Goal: Transaction & Acquisition: Purchase product/service

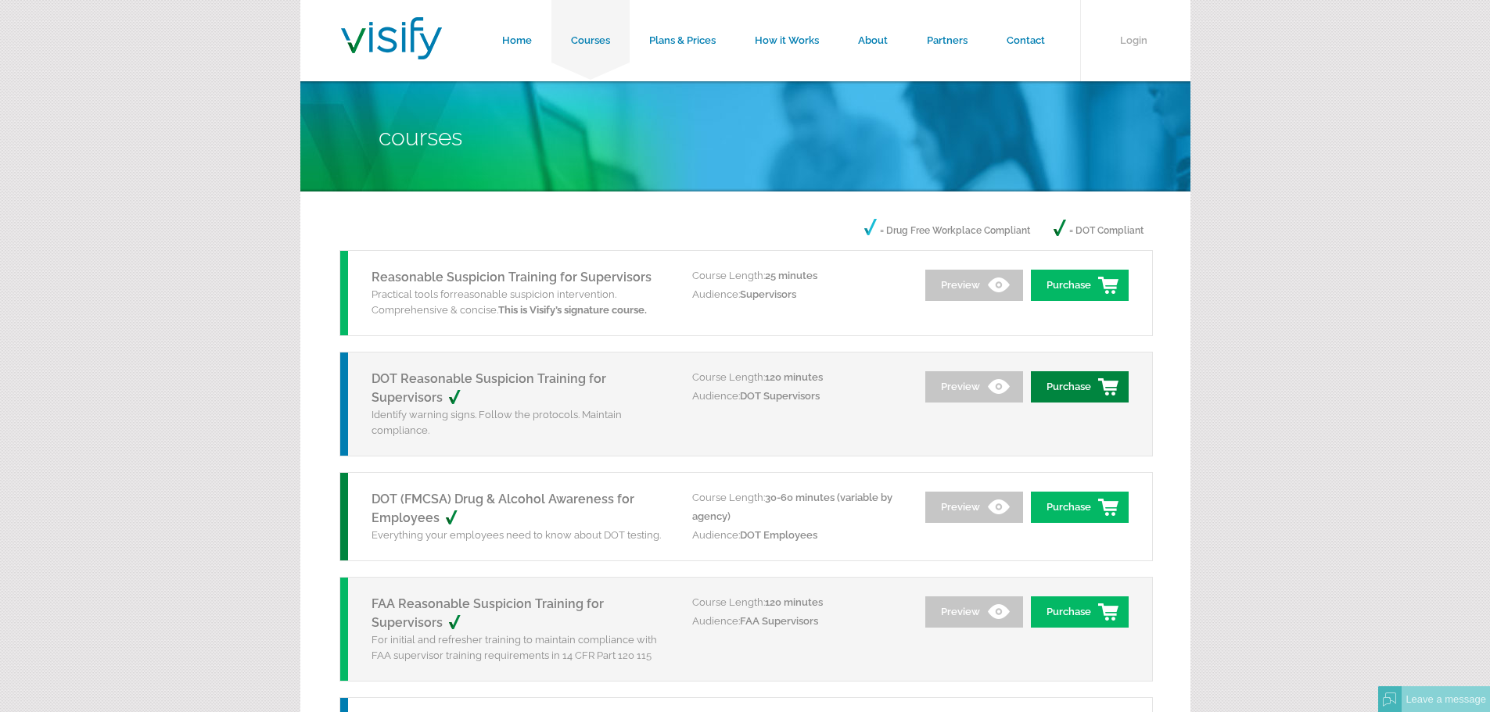
click at [1075, 390] on link "Purchase" at bounding box center [1080, 386] width 98 height 31
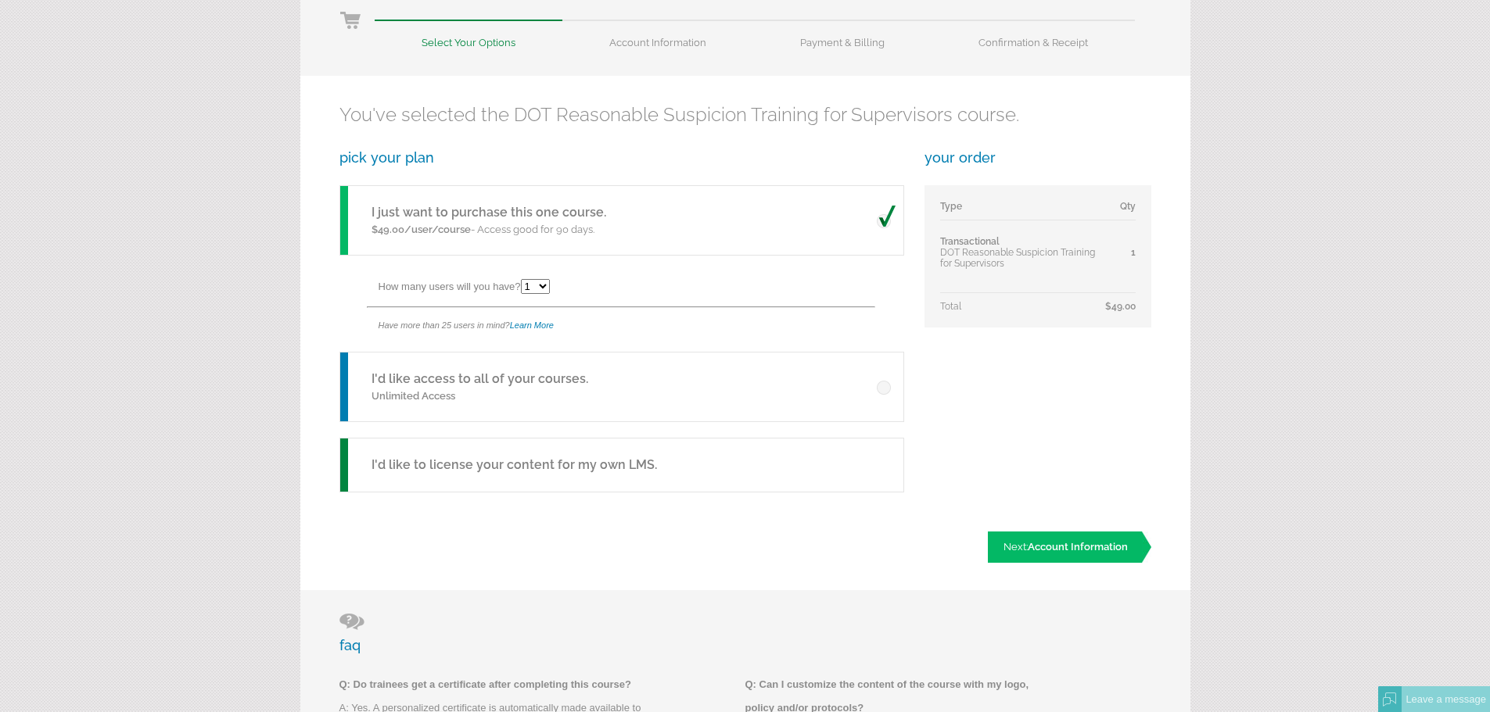
scroll to position [235, 0]
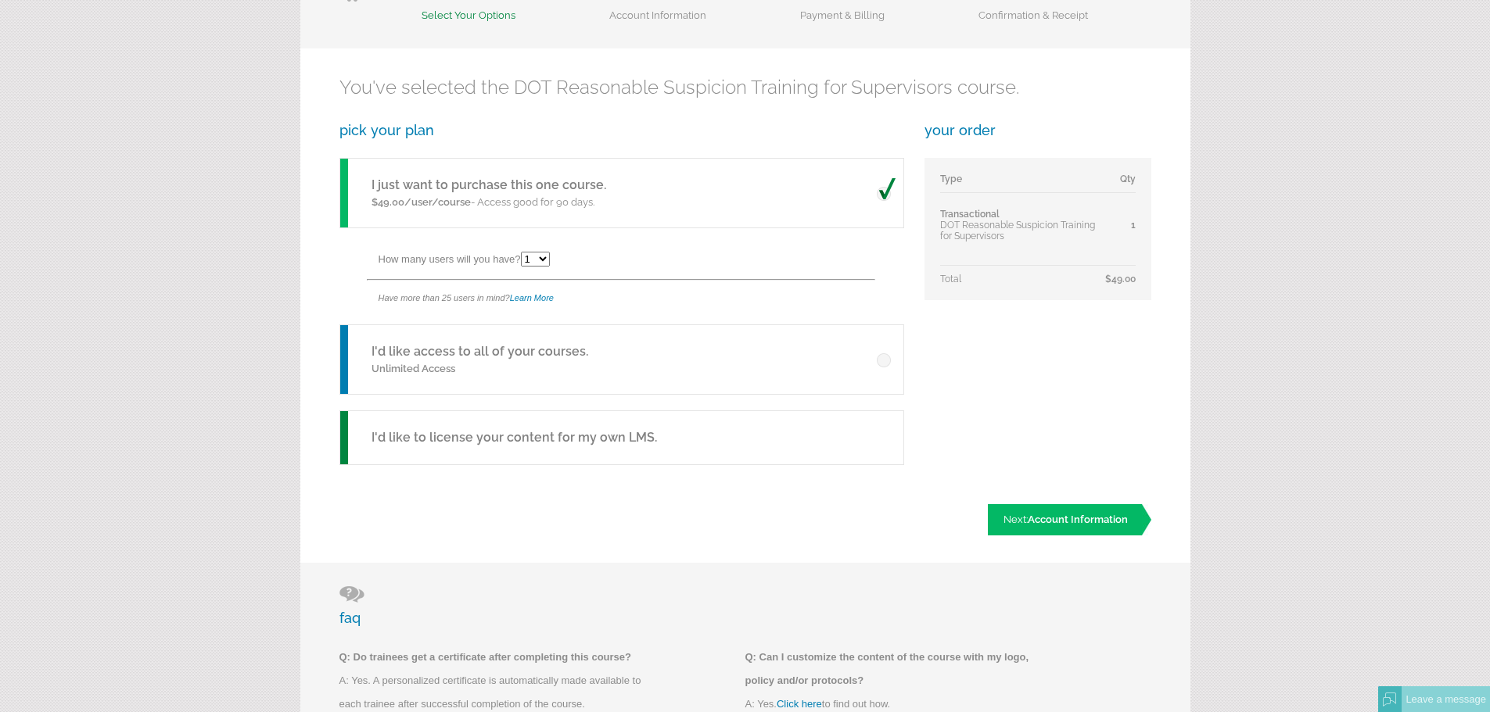
click at [545, 260] on select "1 2 3 4 5 6 7 8 9 10 11 12 13 14 15 16 17 18 19 20 21 22 23 24 25" at bounding box center [535, 259] width 29 height 15
click at [535, 371] on p "Unlimited Access" at bounding box center [479, 369] width 217 height 16
click at [885, 362] on span at bounding box center [886, 356] width 19 height 23
click at [0, 0] on input "radio" at bounding box center [0, 0] width 0 height 0
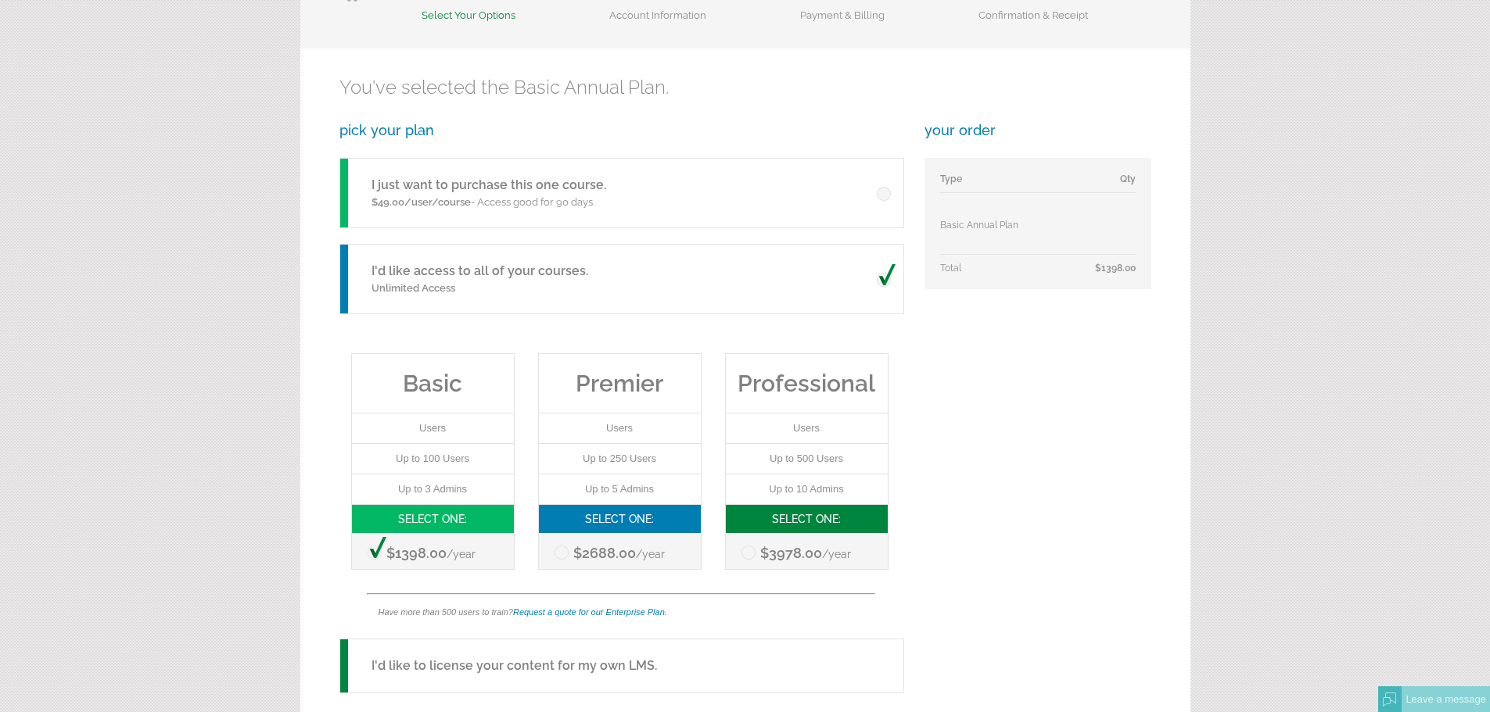
click at [884, 186] on span at bounding box center [886, 189] width 19 height 23
click at [0, 0] on input "radio" at bounding box center [0, 0] width 0 height 0
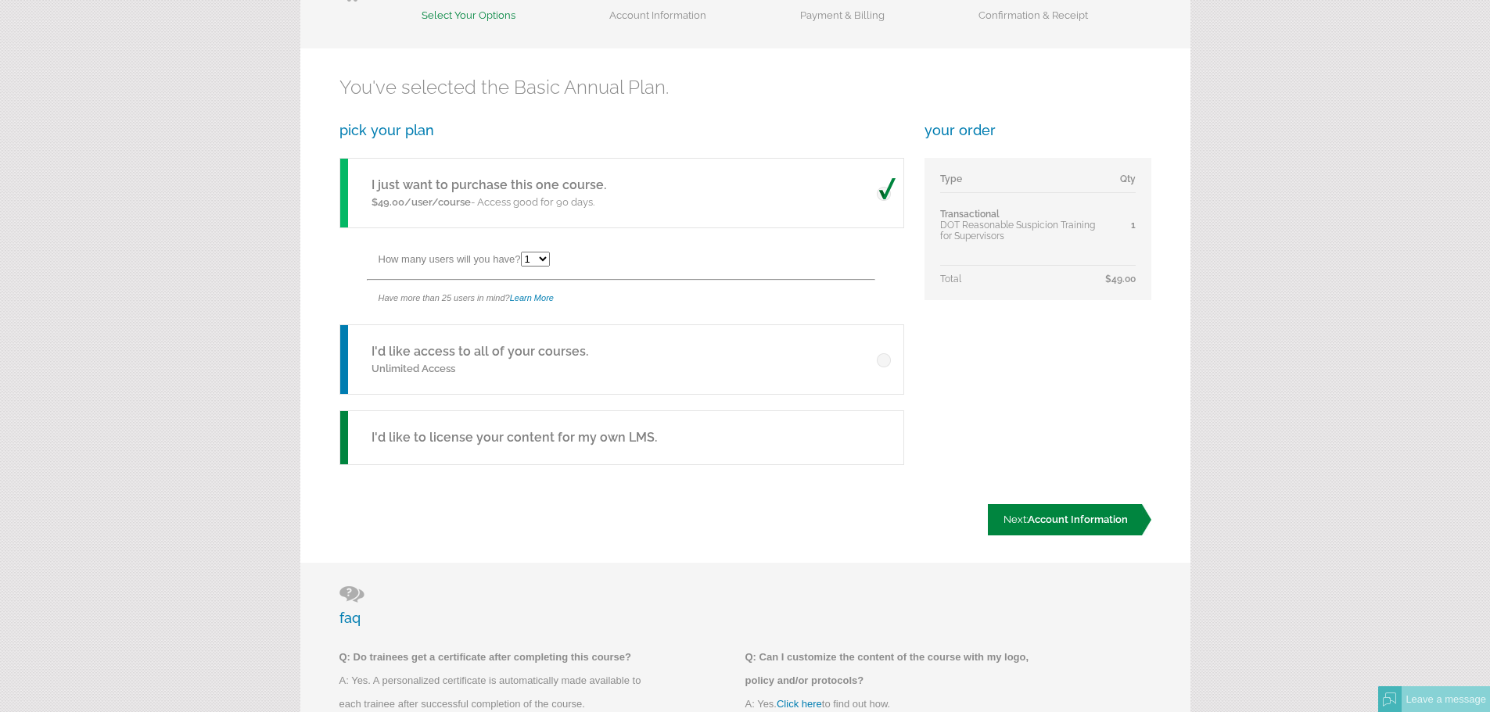
click at [1064, 518] on span "Account Information" at bounding box center [1078, 520] width 100 height 12
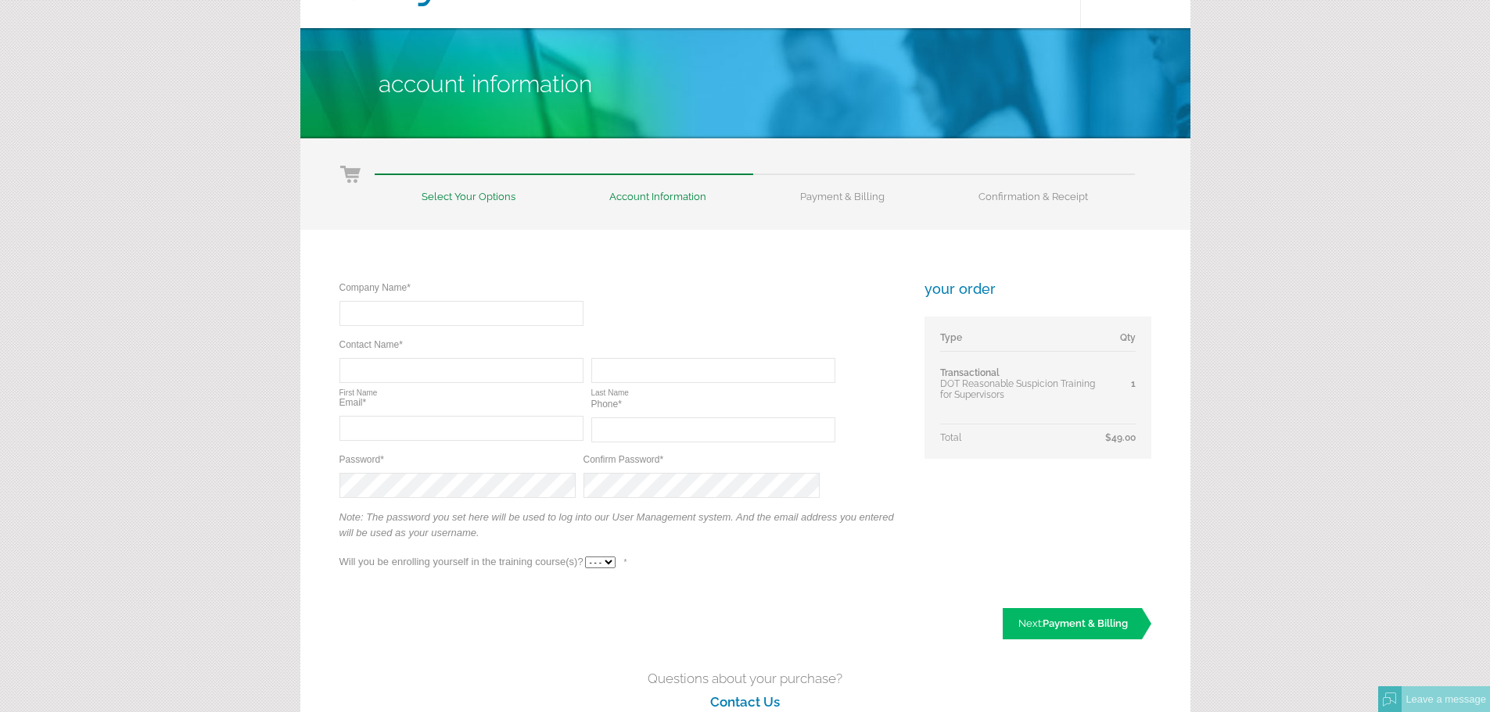
scroll to position [78, 0]
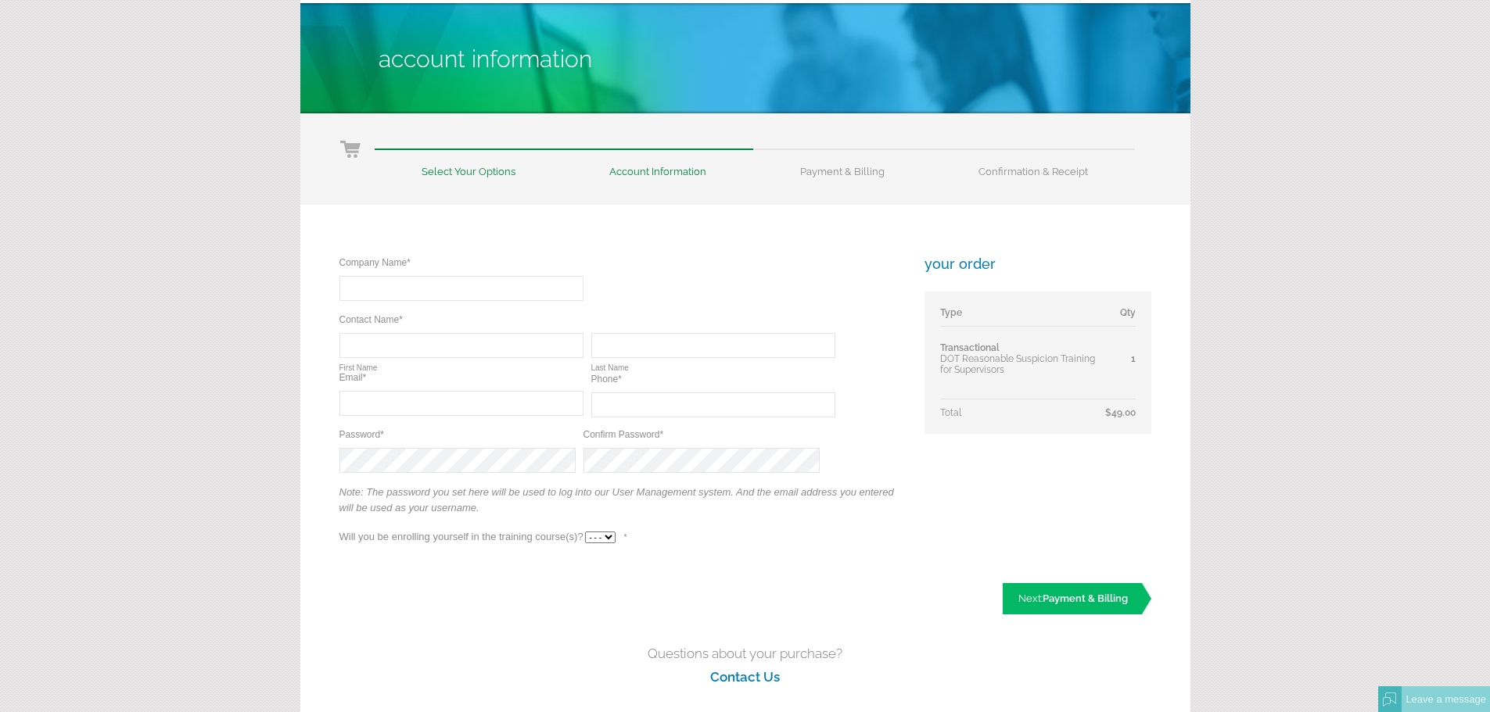
click at [493, 289] on input "text" at bounding box center [461, 288] width 244 height 25
type input "Donnelly Construction Inc"
type input "Larry"
type input "Gates"
type input "larry@donnellyconstruction.net"
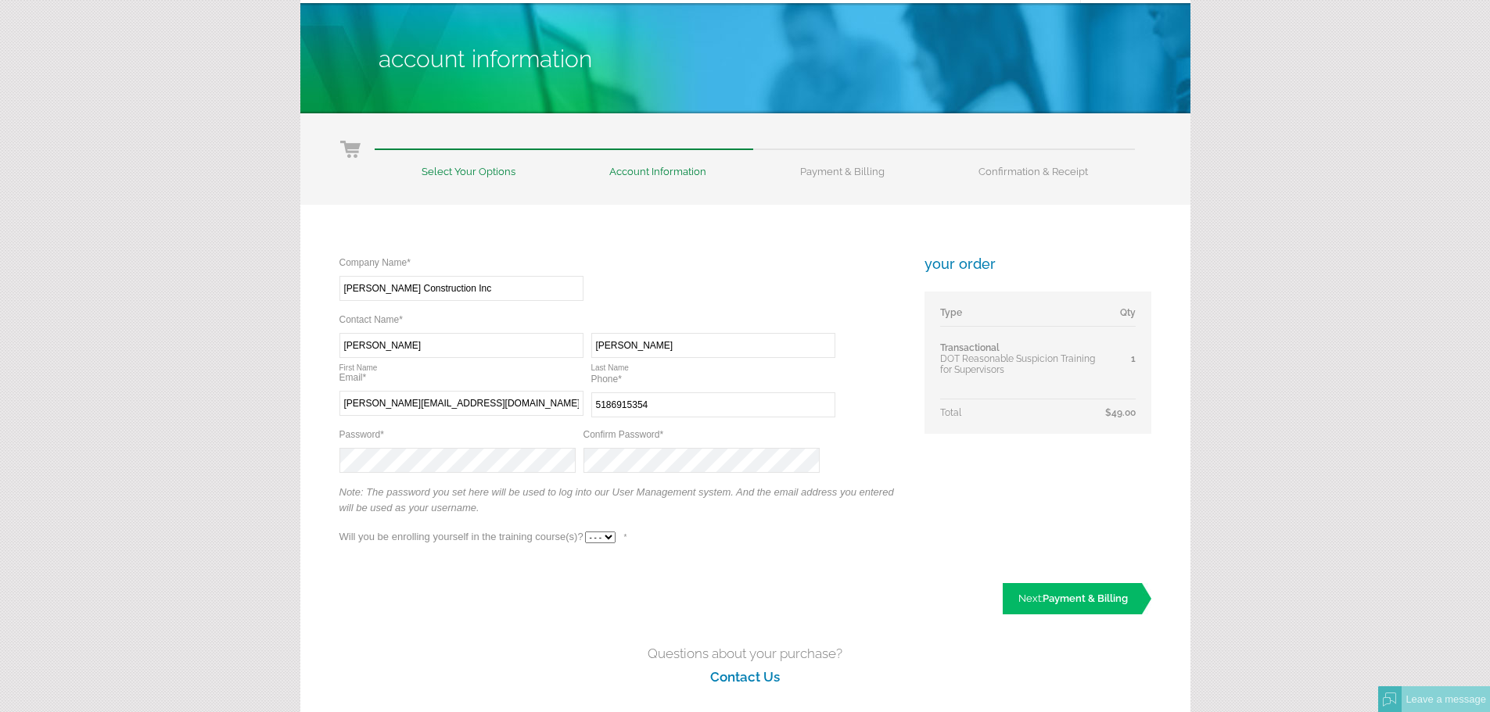
type input "(518) 691-5354"
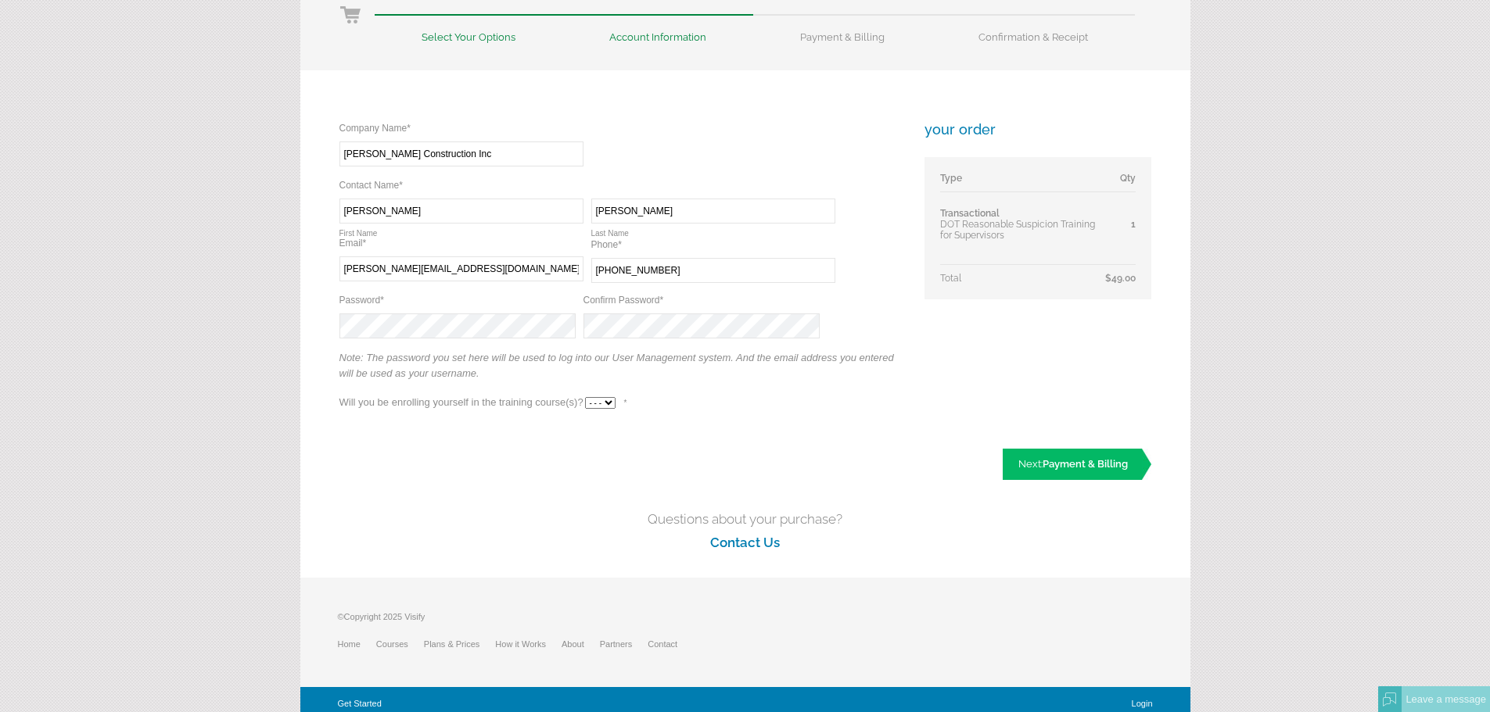
scroll to position [221, 0]
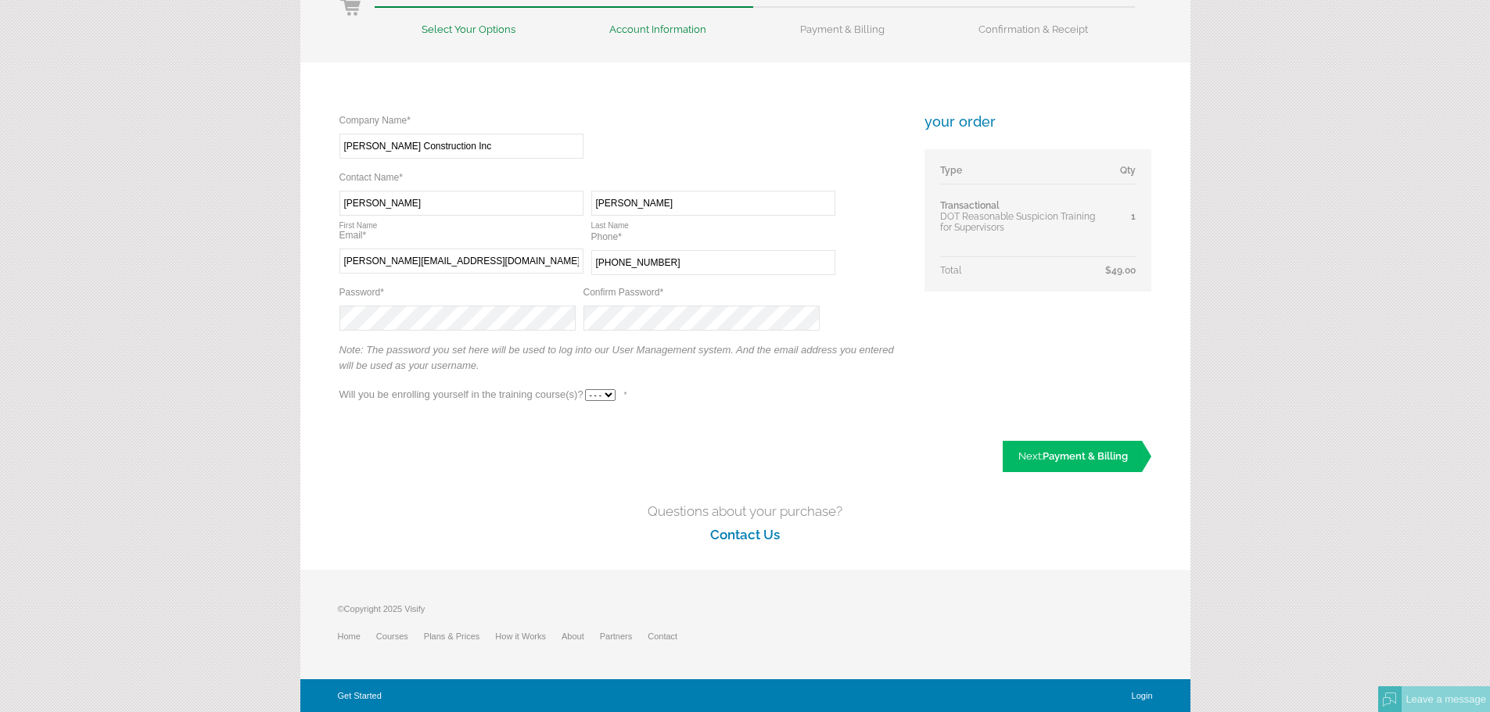
click at [652, 322] on div "Company Name* Required Donnelly Construction Inc Contact Name* Required Require…" at bounding box center [620, 265] width 563 height 304
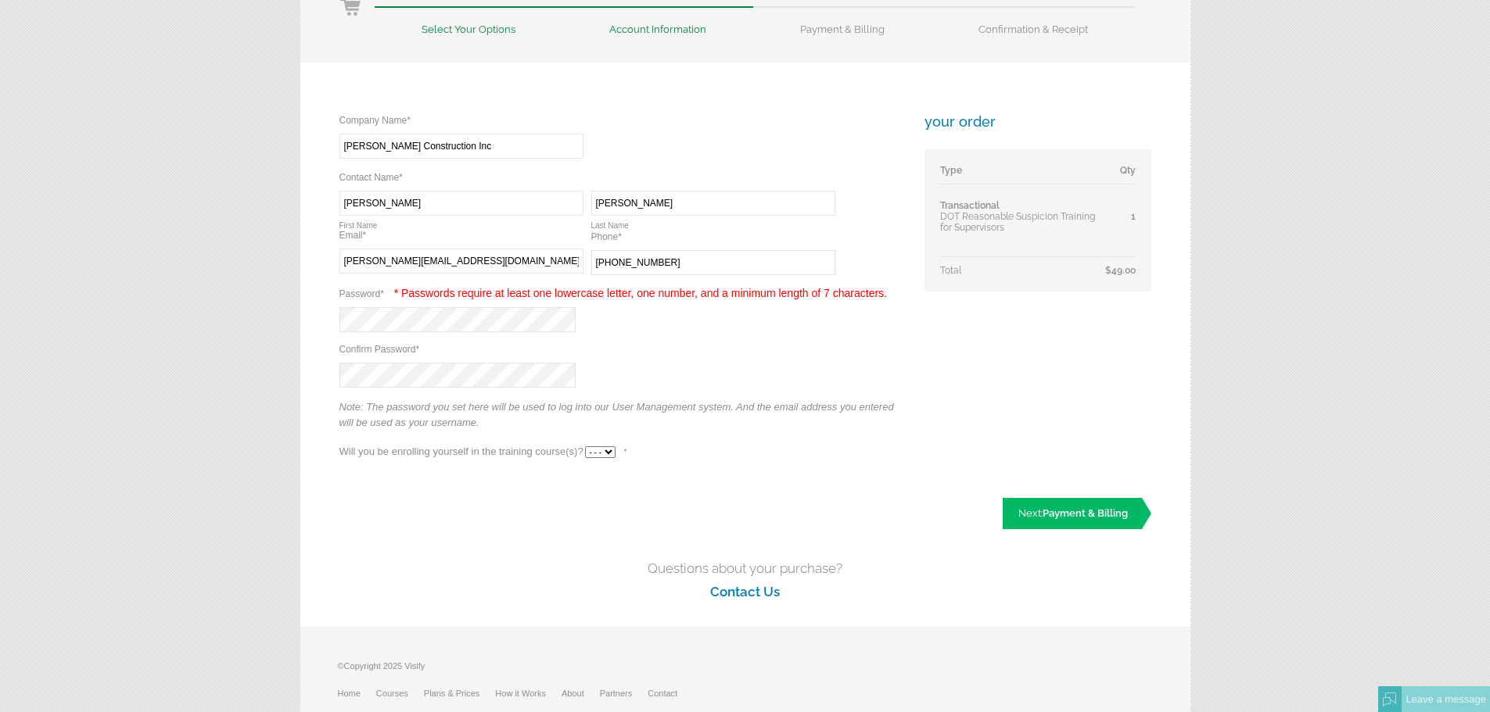
click at [515, 371] on div "Company Name* Required Donnelly Construction Inc Contact Name* Required Require…" at bounding box center [620, 293] width 563 height 361
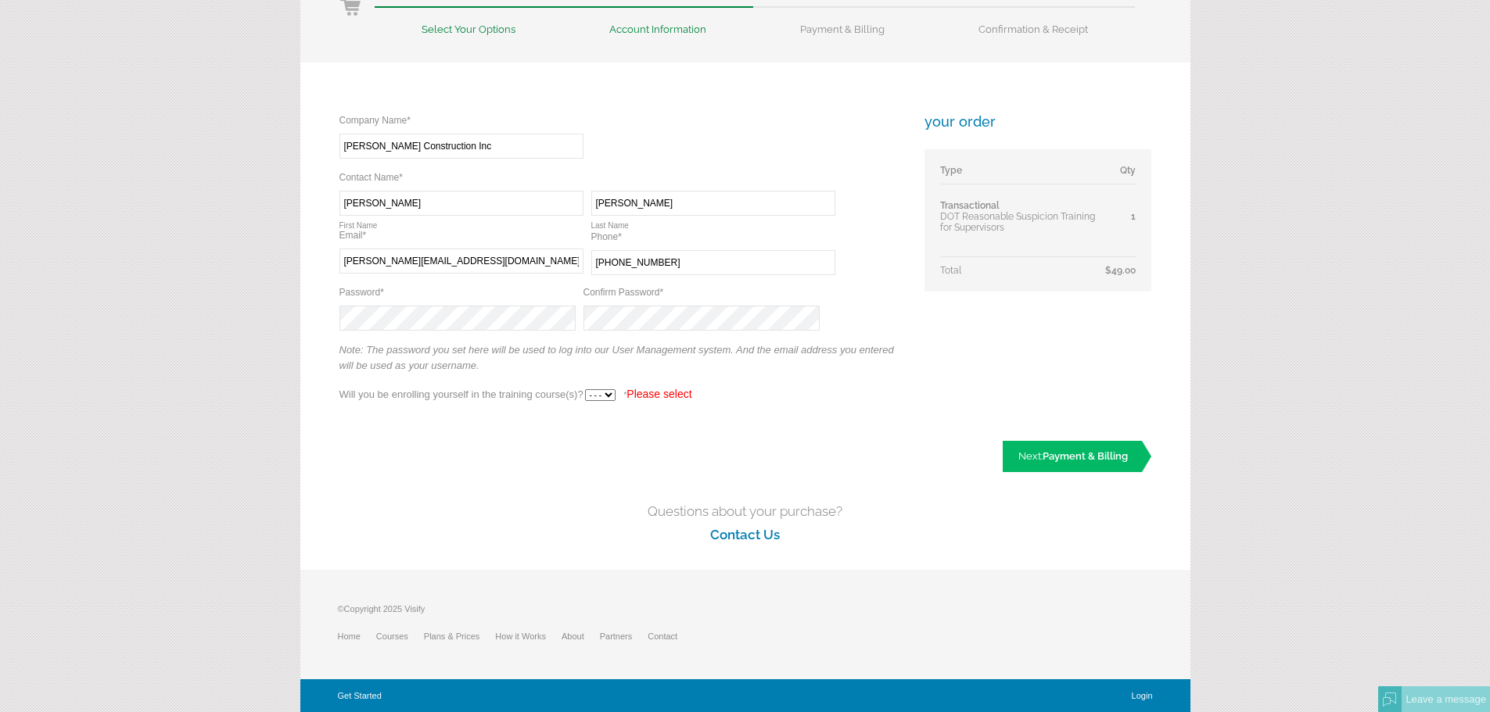
click at [614, 393] on select "- - - Yes No" at bounding box center [600, 395] width 31 height 12
select select "Yes"
click at [585, 389] on select "- - - Yes No" at bounding box center [600, 395] width 31 height 12
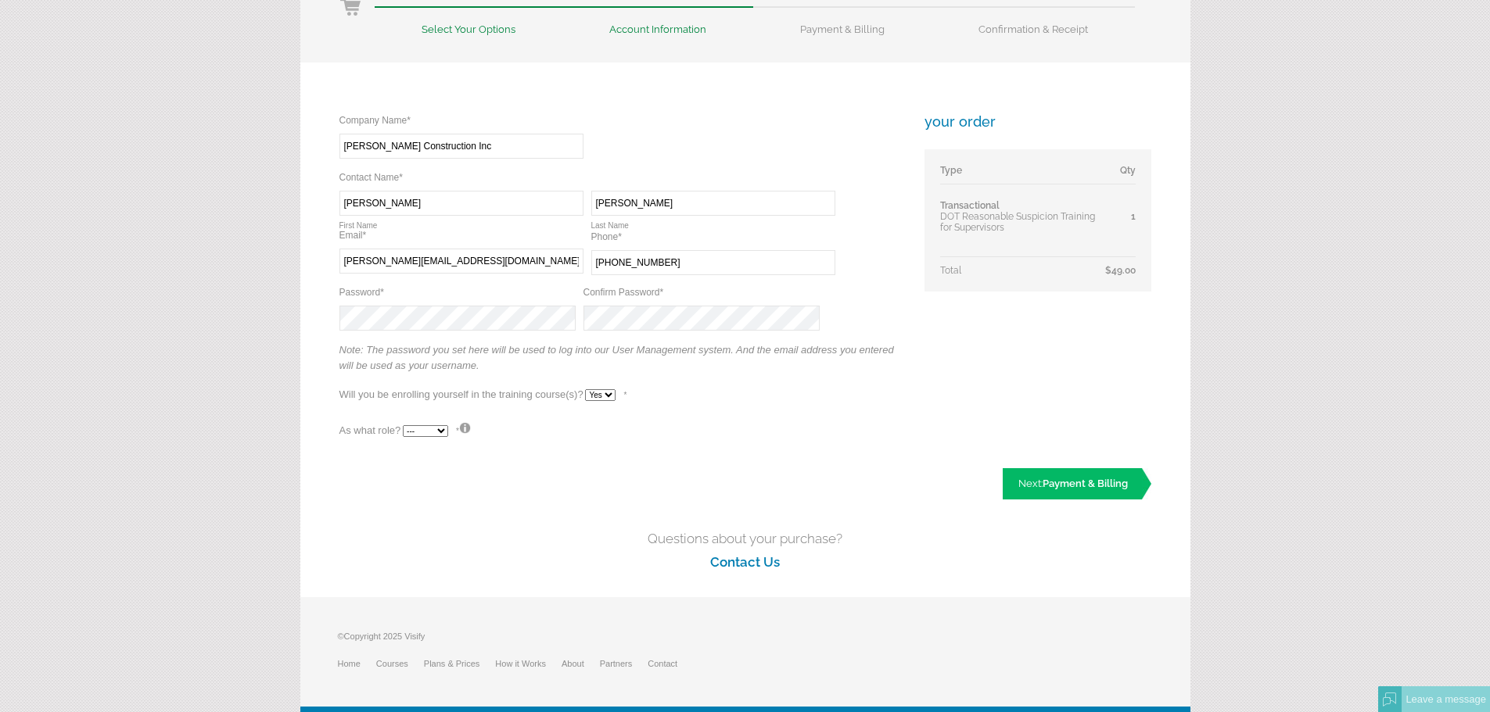
click at [431, 434] on select "--- Teacher Student" at bounding box center [425, 431] width 45 height 12
select select "False"
click at [403, 425] on select "--- Teacher Student" at bounding box center [425, 431] width 45 height 12
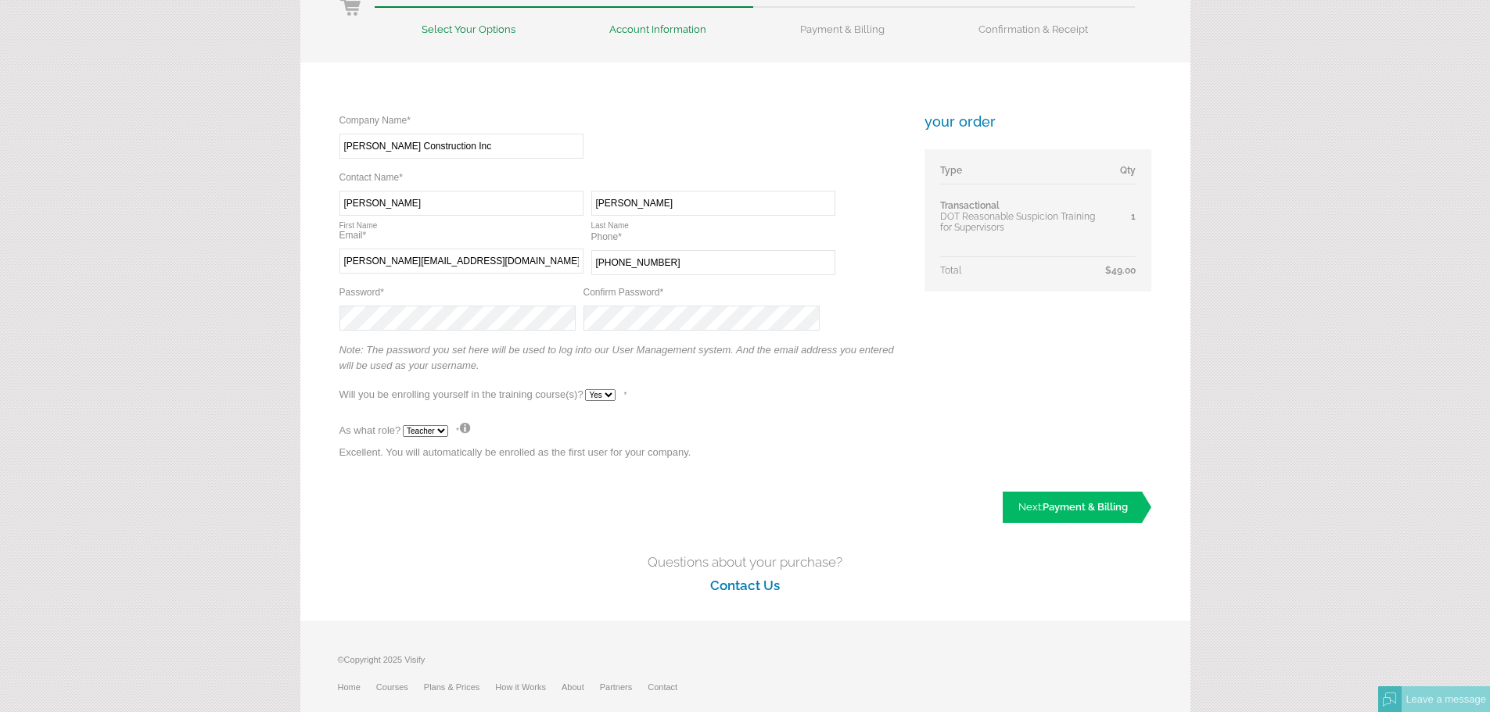
click at [590, 397] on select "- - - Yes No" at bounding box center [600, 395] width 31 height 12
select select "No"
click at [585, 389] on select "- - - Yes No" at bounding box center [600, 395] width 31 height 12
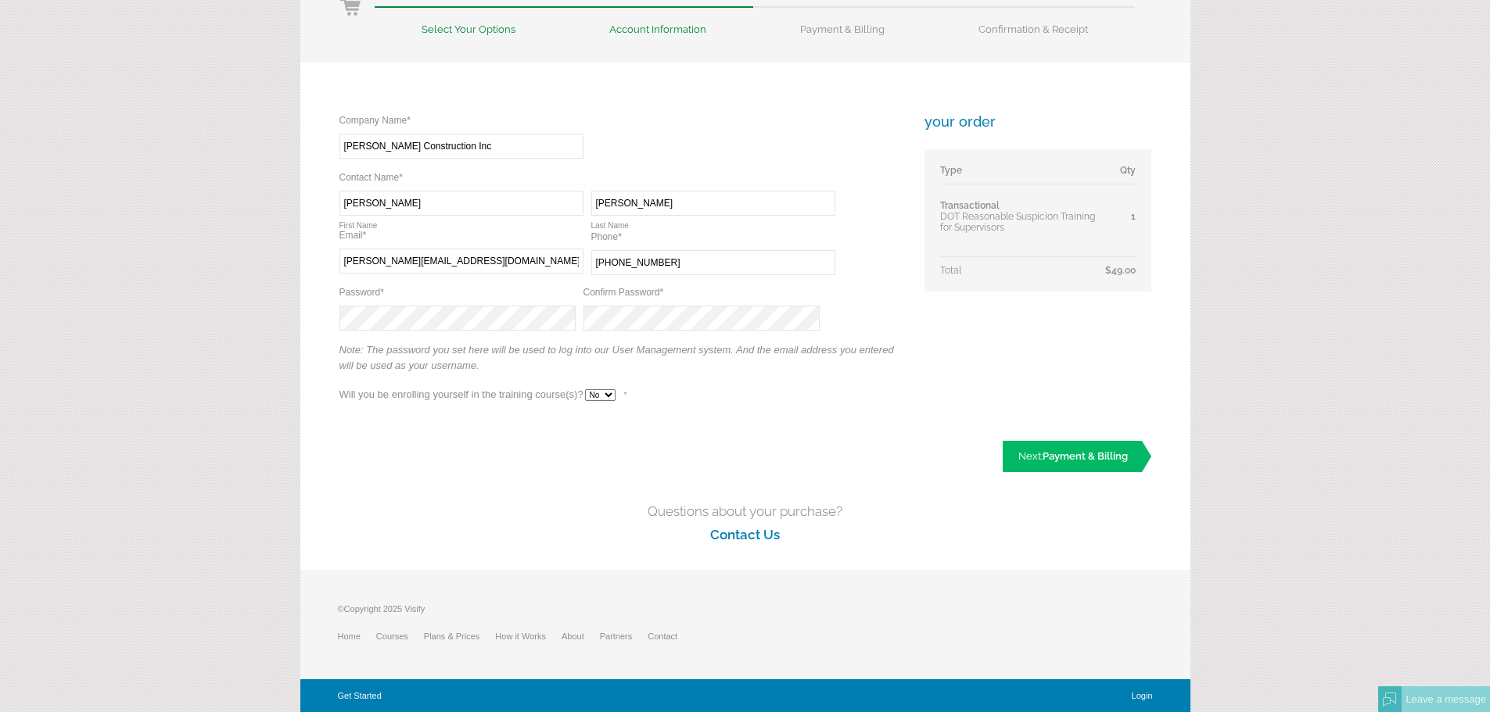
click at [605, 397] on select "- - - Yes No" at bounding box center [600, 395] width 31 height 12
click at [1034, 453] on link "Next: Payment & Billing" at bounding box center [1077, 456] width 149 height 31
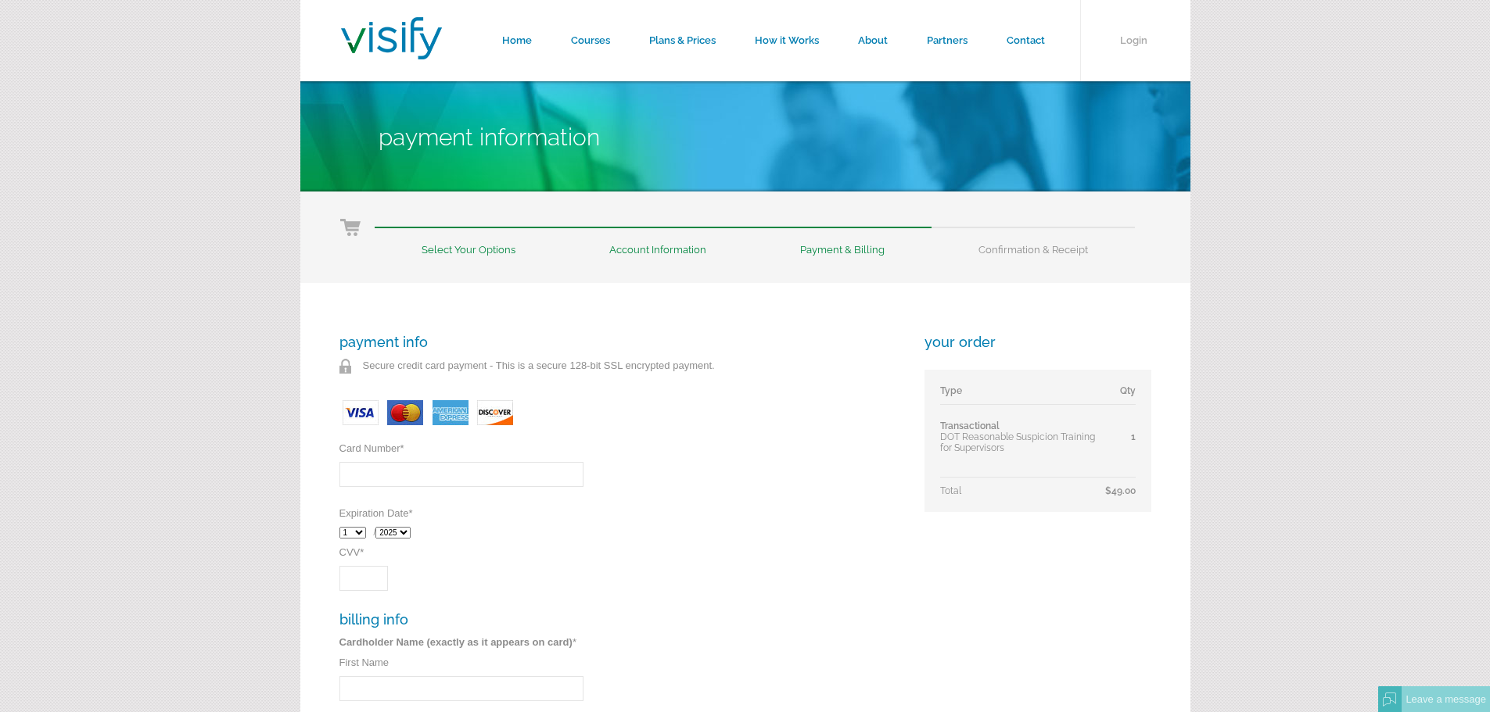
click at [425, 476] on input "Card Number *" at bounding box center [461, 474] width 244 height 25
type input "4246315455066959"
click at [357, 538] on select "1 2 3 4 5 6 7 8 9 10 11 12" at bounding box center [352, 533] width 27 height 12
select select "4"
click at [339, 527] on select "1 2 3 4 5 6 7 8 9 10 11 12" at bounding box center [352, 533] width 27 height 12
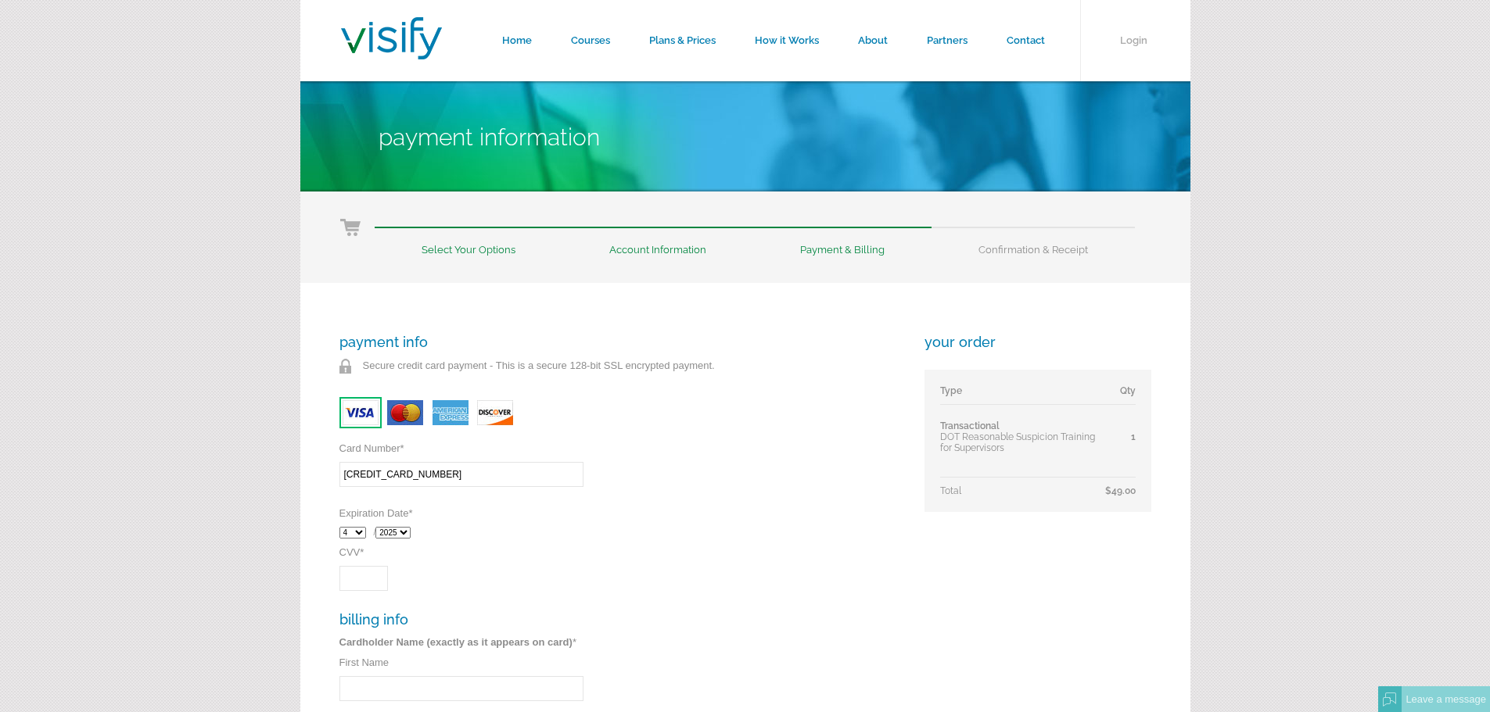
click at [402, 528] on select "2025 2026 2027 2028 2029 2030 2031 2032" at bounding box center [392, 533] width 35 height 12
select select "2028"
click at [379, 527] on select "2025 2026 2027 2028 2029 2030 2031 2032" at bounding box center [392, 533] width 35 height 12
click at [378, 583] on input "CVV *" at bounding box center [363, 578] width 48 height 25
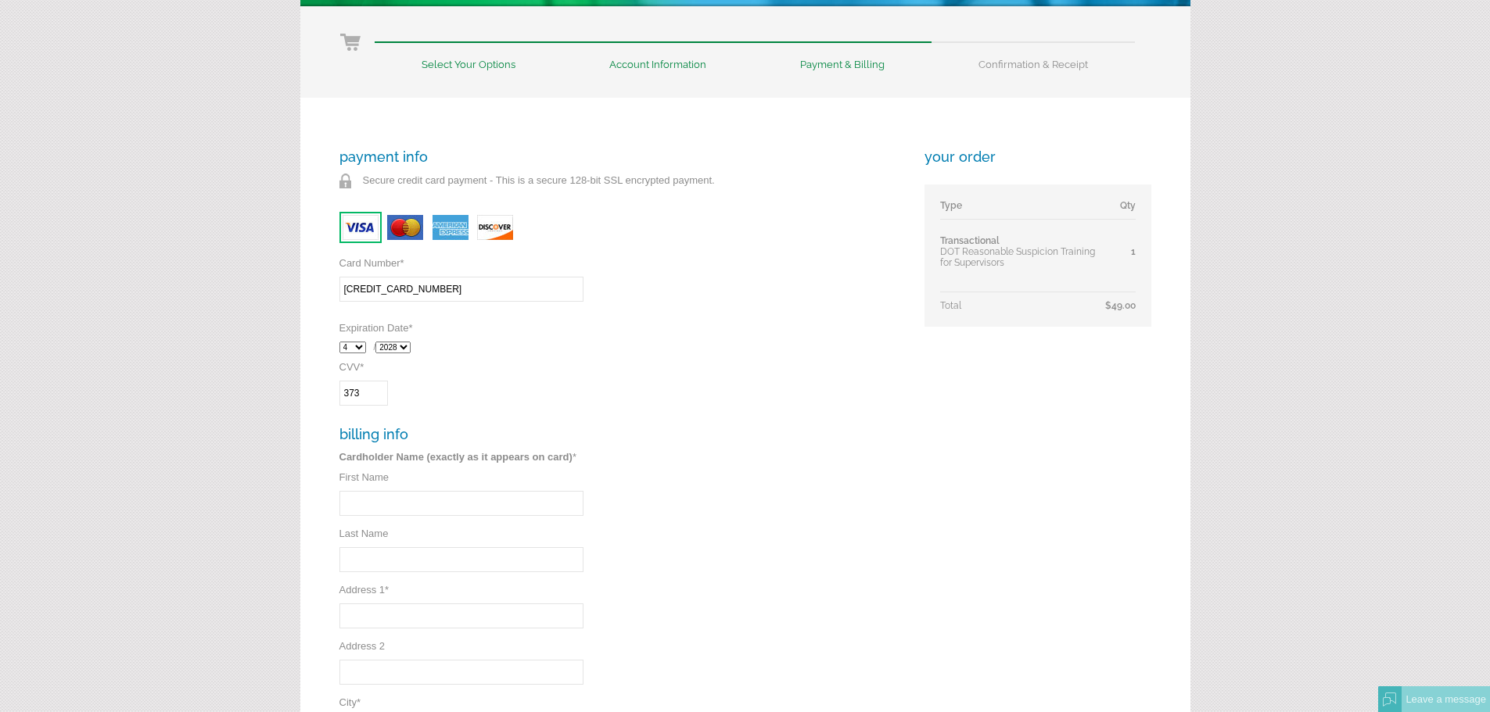
scroll to position [235, 0]
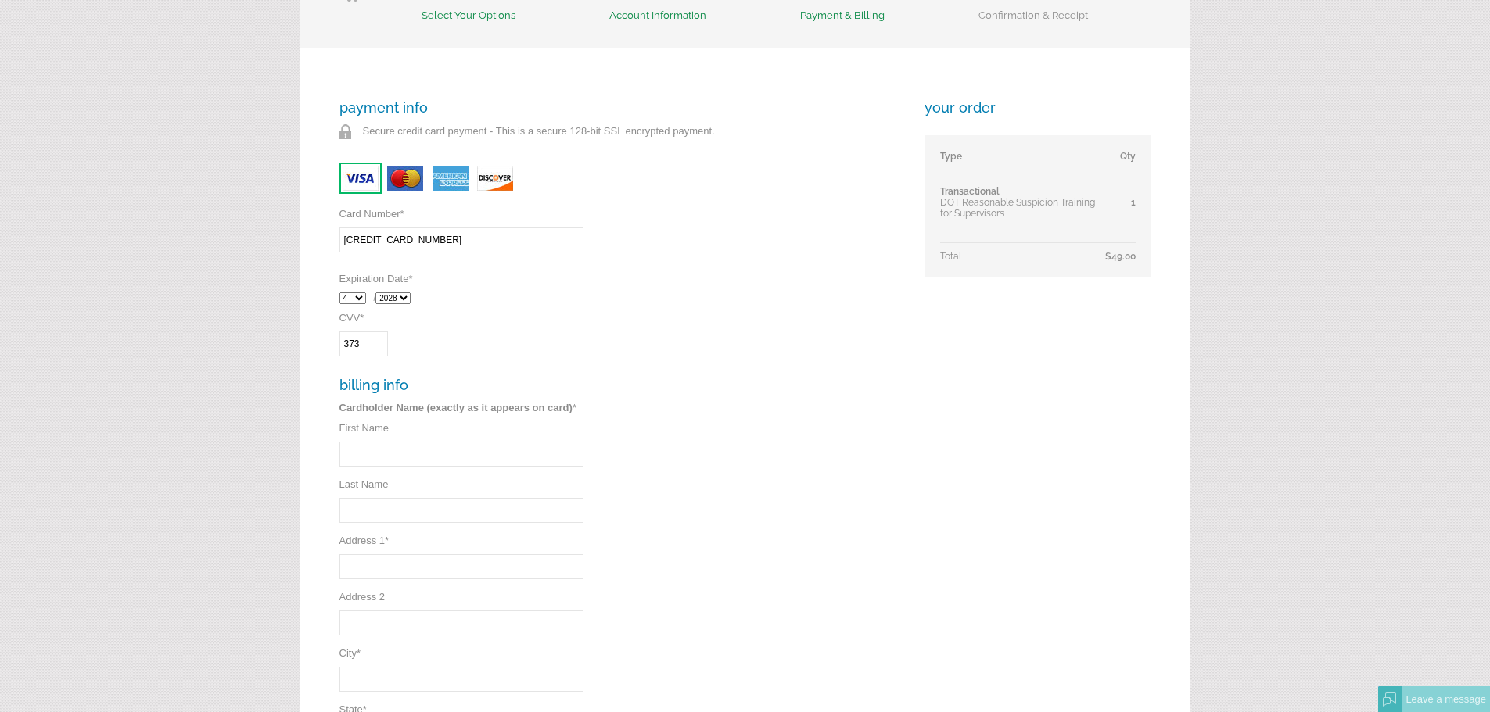
type input "373"
click at [439, 451] on input "First Name" at bounding box center [461, 454] width 244 height 25
type input "Lawrence"
click at [512, 513] on input "Last Name" at bounding box center [461, 510] width 244 height 25
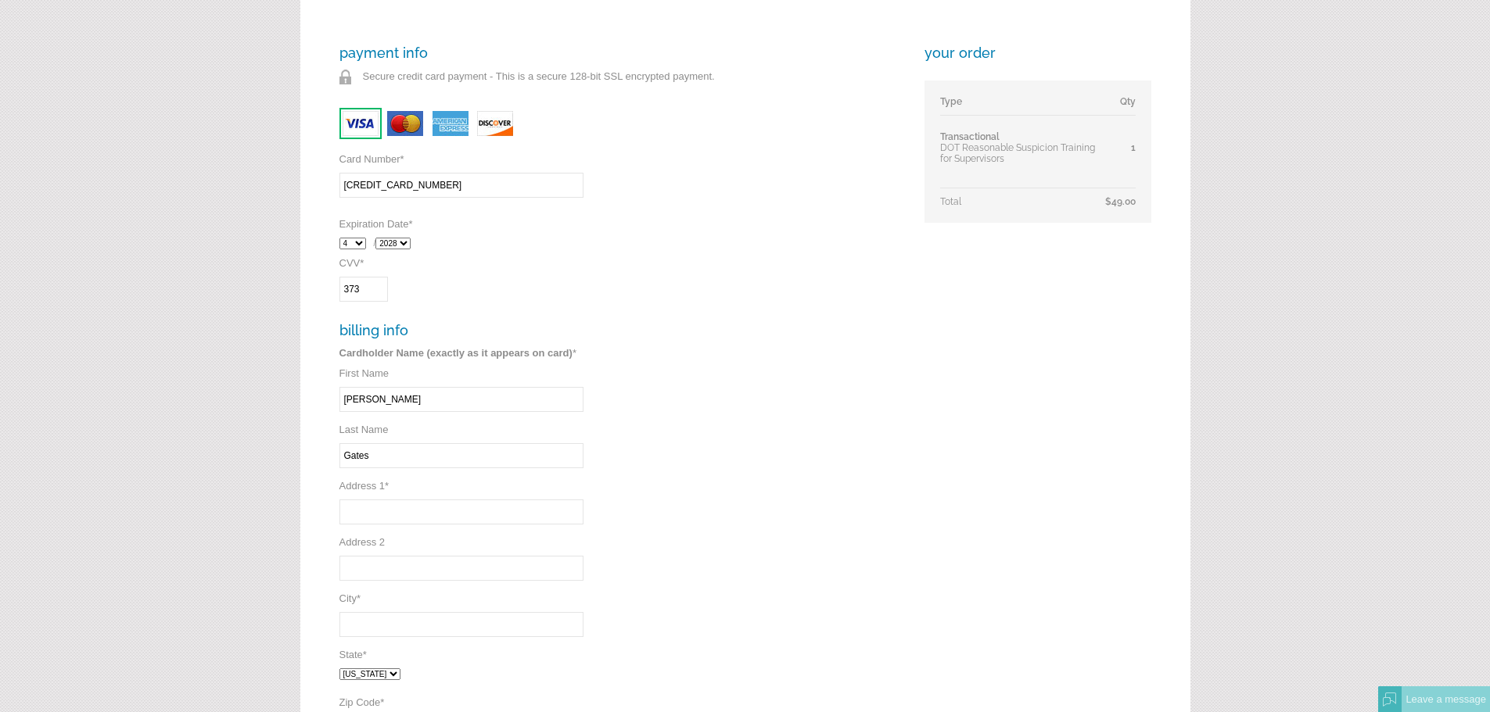
scroll to position [391, 0]
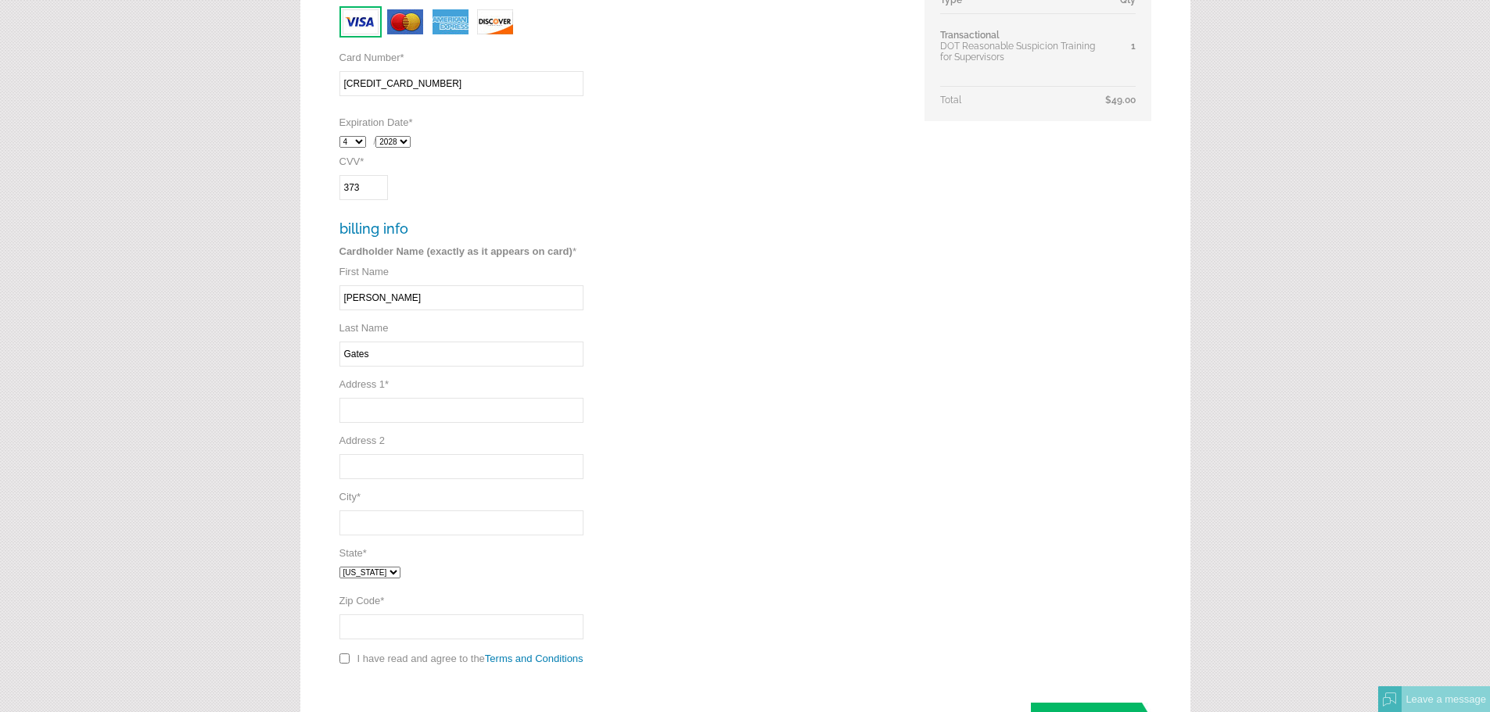
type input "Gates"
click at [430, 406] on input "Address 1 *" at bounding box center [461, 410] width 244 height 25
type input "155 Route 67"
type input "Mechanicville"
select select "NY"
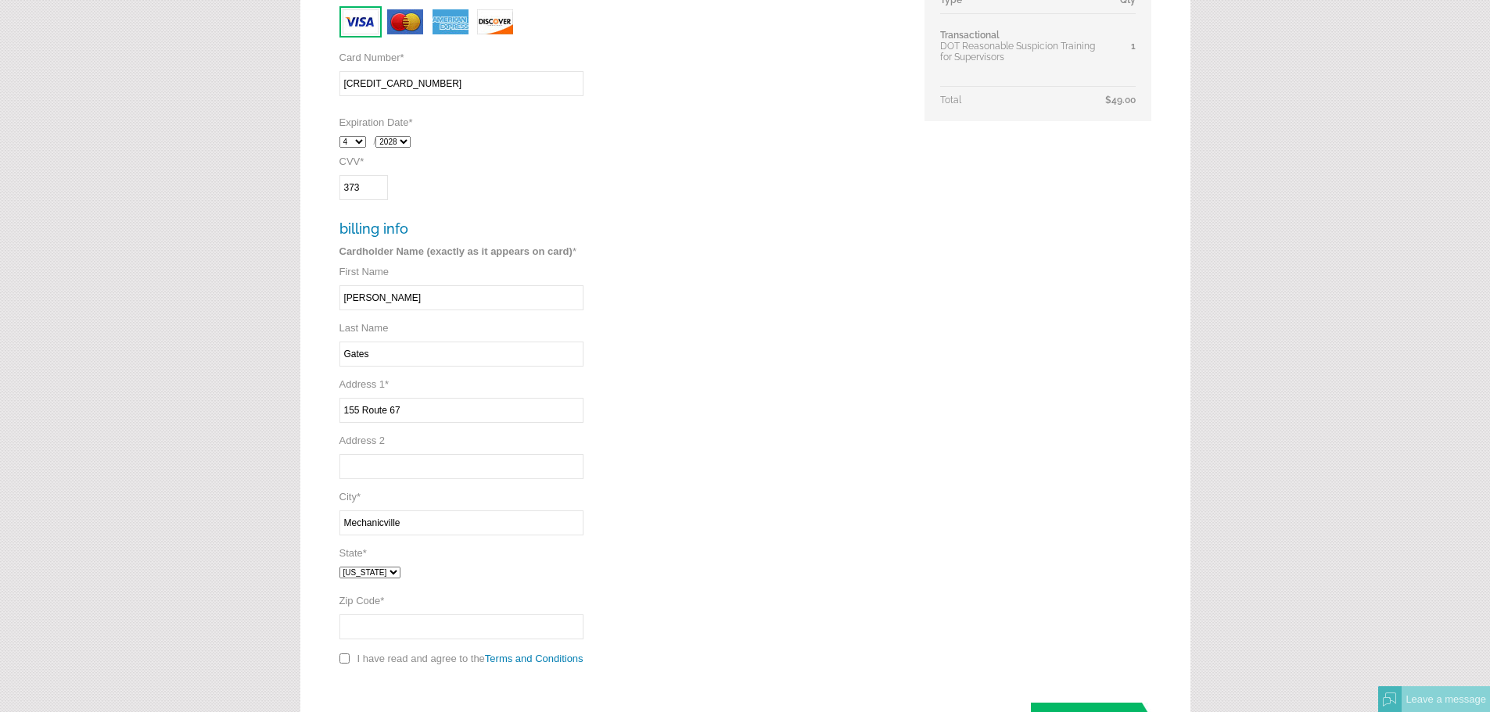
type input "12118"
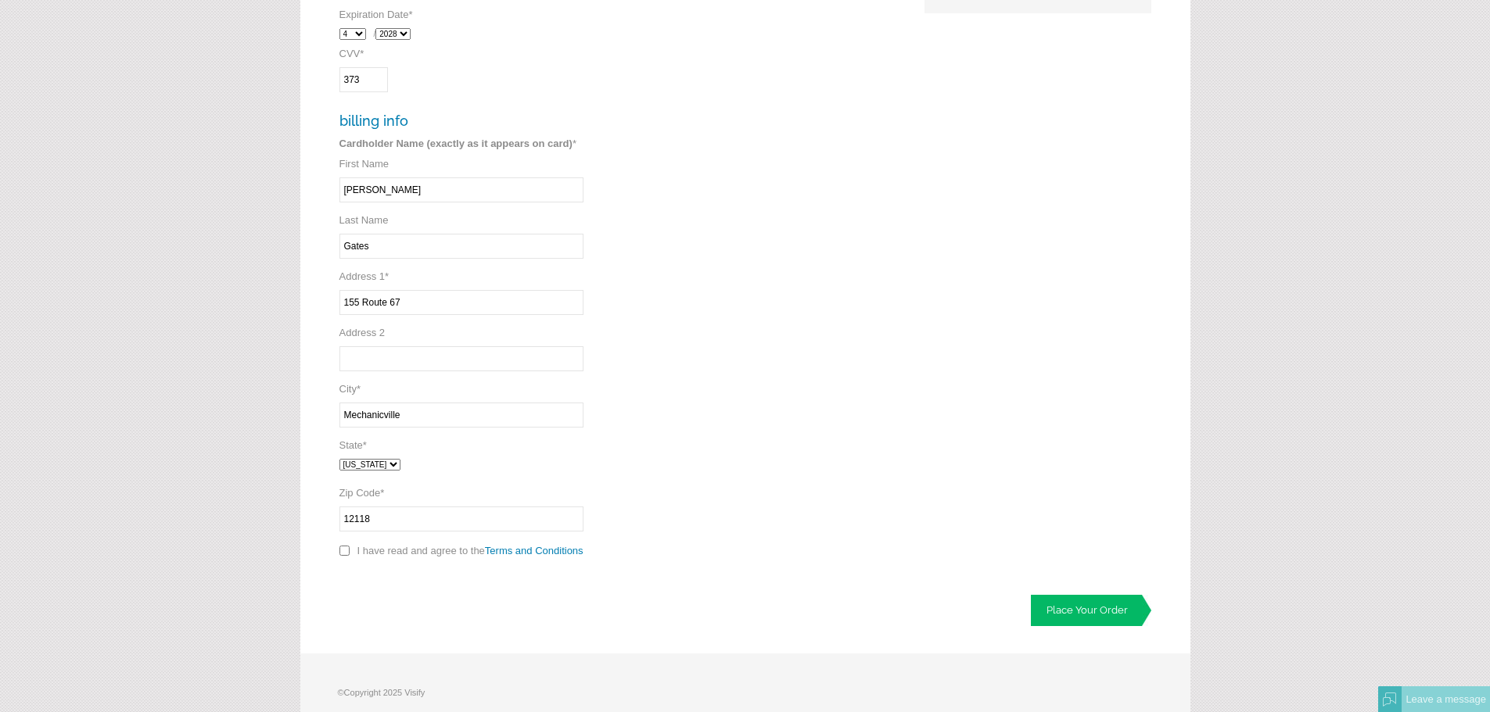
scroll to position [547, 0]
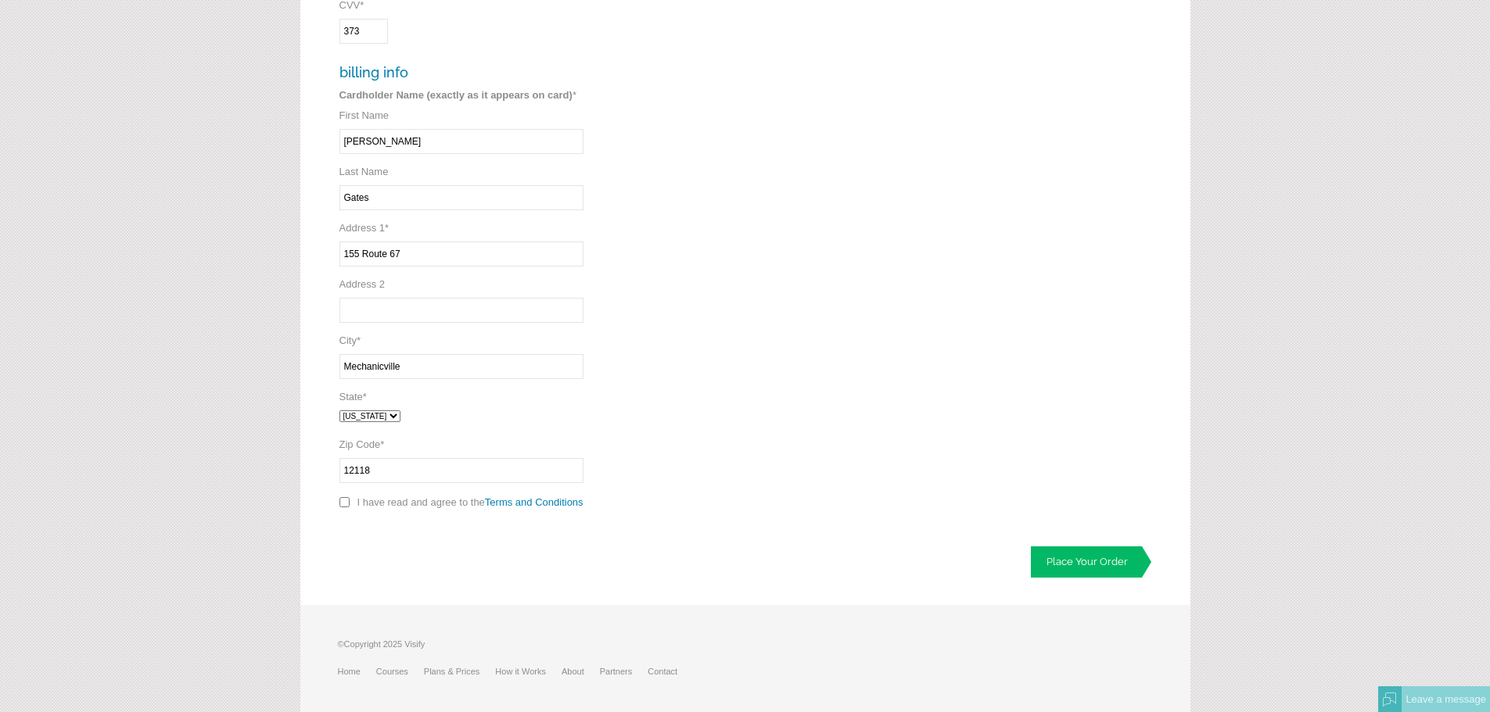
click at [340, 506] on input "checkbox" at bounding box center [344, 502] width 10 height 10
checkbox input "true"
click at [1093, 565] on link "Place Your Order" at bounding box center [1091, 562] width 120 height 31
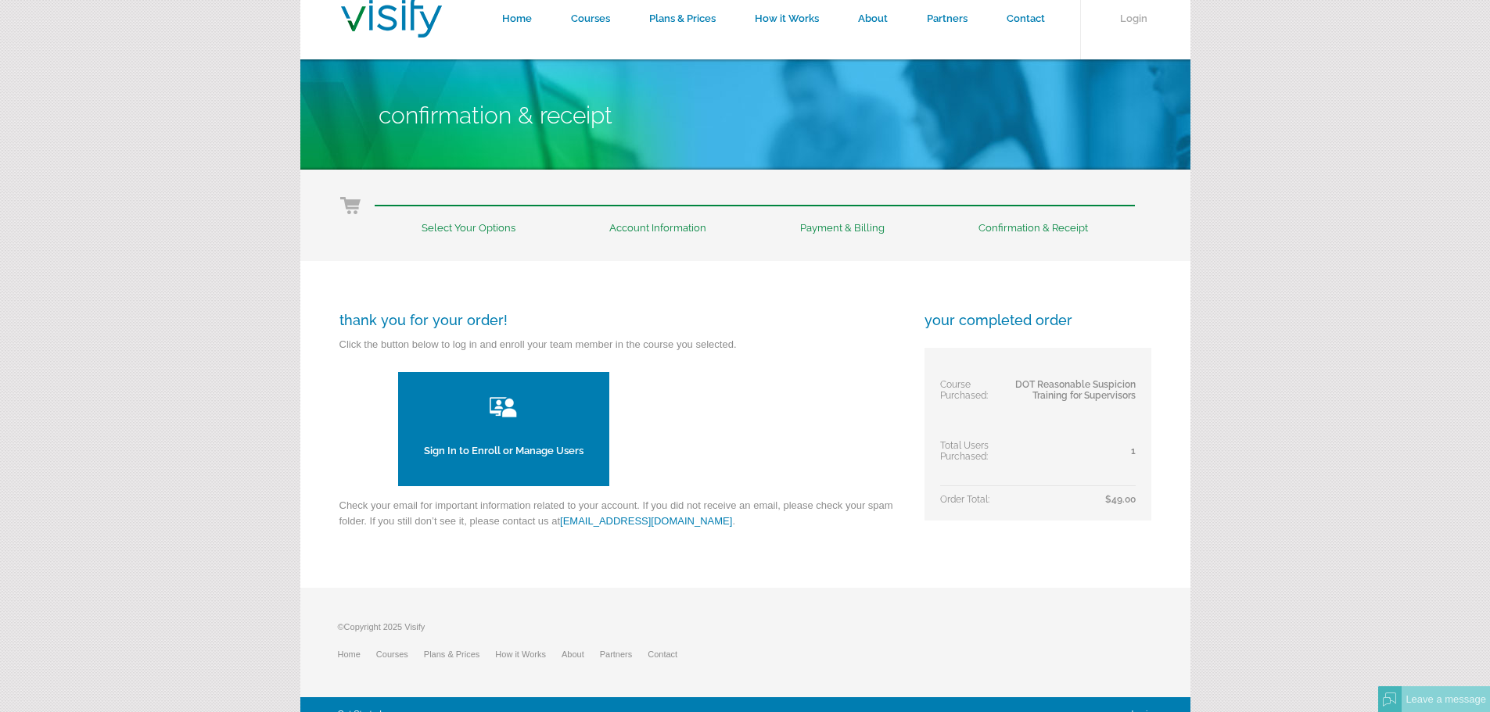
scroll to position [40, 0]
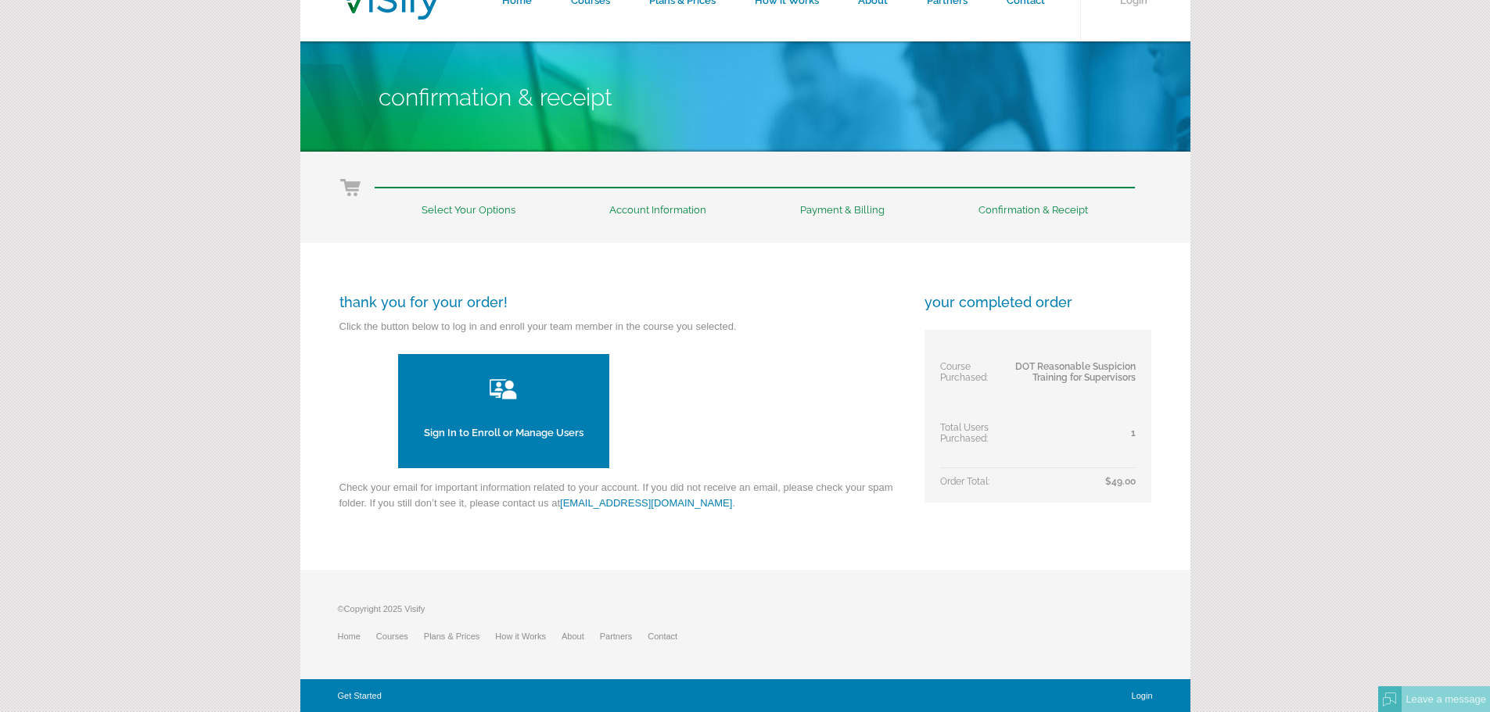
click at [510, 416] on link "Sign In to Enroll or Manage Users" at bounding box center [503, 411] width 211 height 114
